Goal: Check status: Check status

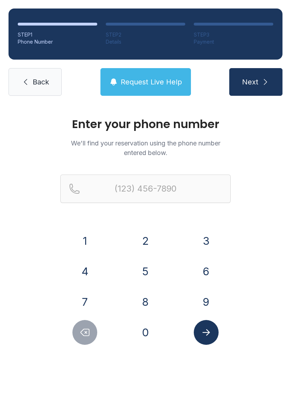
click at [88, 296] on button "7" at bounding box center [84, 301] width 25 height 25
click at [142, 301] on button "8" at bounding box center [145, 301] width 25 height 25
click at [207, 274] on button "6" at bounding box center [206, 271] width 25 height 25
click at [209, 241] on button "3" at bounding box center [206, 240] width 25 height 25
click at [86, 301] on button "7" at bounding box center [84, 301] width 25 height 25
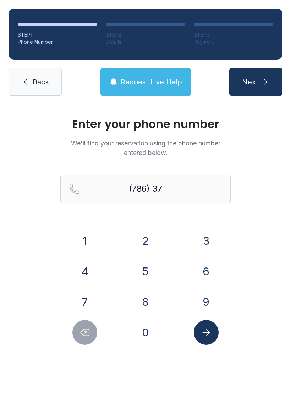
click at [87, 245] on button "1" at bounding box center [84, 240] width 25 height 25
click at [145, 303] on button "8" at bounding box center [145, 301] width 25 height 25
click at [202, 299] on button "9" at bounding box center [206, 301] width 25 height 25
click at [204, 273] on button "6" at bounding box center [206, 271] width 25 height 25
click at [207, 243] on button "3" at bounding box center [206, 240] width 25 height 25
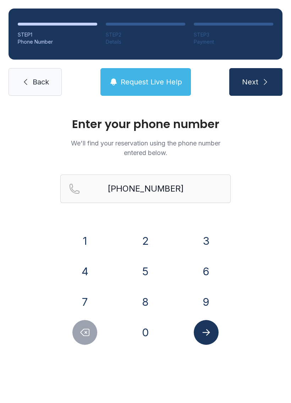
click at [214, 325] on button "Submit lookup form" at bounding box center [206, 332] width 25 height 25
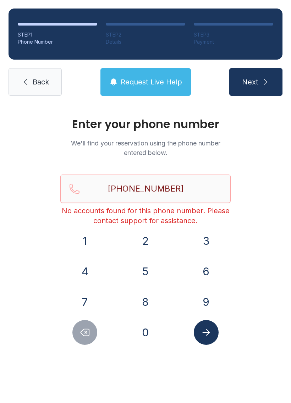
click at [141, 381] on main "Enter your phone number We'll find your reservation using the phone number ente…" at bounding box center [145, 253] width 291 height 299
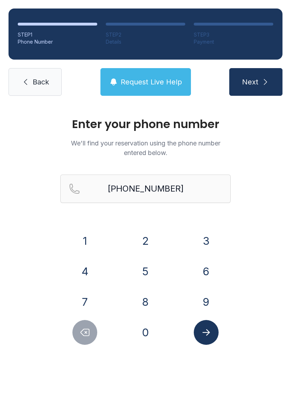
click at [91, 402] on main "Enter your phone number We'll find your reservation using the phone number ente…" at bounding box center [145, 253] width 291 height 299
click at [74, 335] on button "Delete number" at bounding box center [84, 332] width 25 height 25
click at [81, 325] on button "Delete number" at bounding box center [84, 332] width 25 height 25
click at [81, 324] on button "Delete number" at bounding box center [84, 332] width 25 height 25
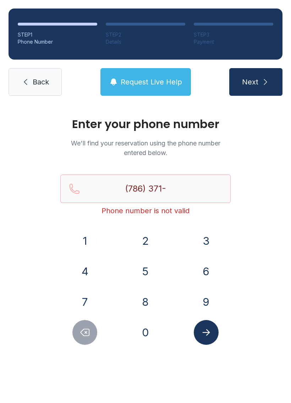
click at [80, 323] on button "Delete number" at bounding box center [84, 332] width 25 height 25
click at [75, 327] on button "Delete number" at bounding box center [84, 332] width 25 height 25
click at [77, 326] on button "Delete number" at bounding box center [84, 332] width 25 height 25
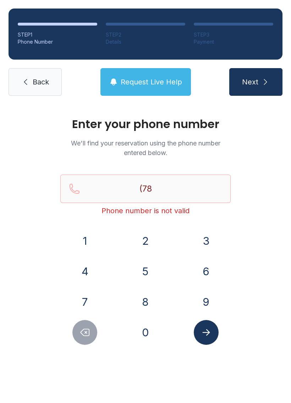
type input "(7"
click at [81, 321] on button "Delete number" at bounding box center [84, 332] width 25 height 25
click at [80, 320] on div "1 2 3 4 5 6 7 8 9 0" at bounding box center [145, 286] width 170 height 116
